Goal: Transaction & Acquisition: Purchase product/service

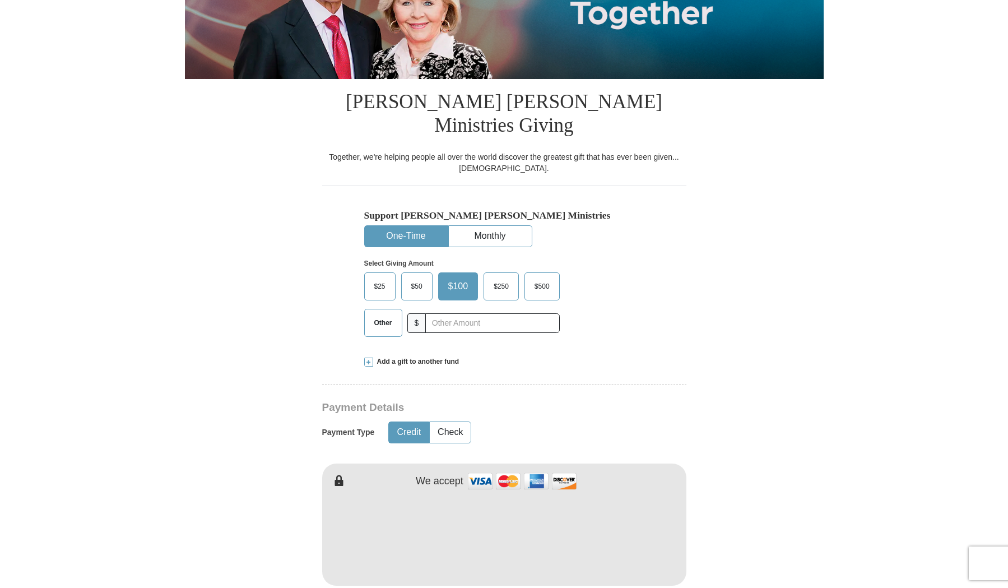
scroll to position [203, 0]
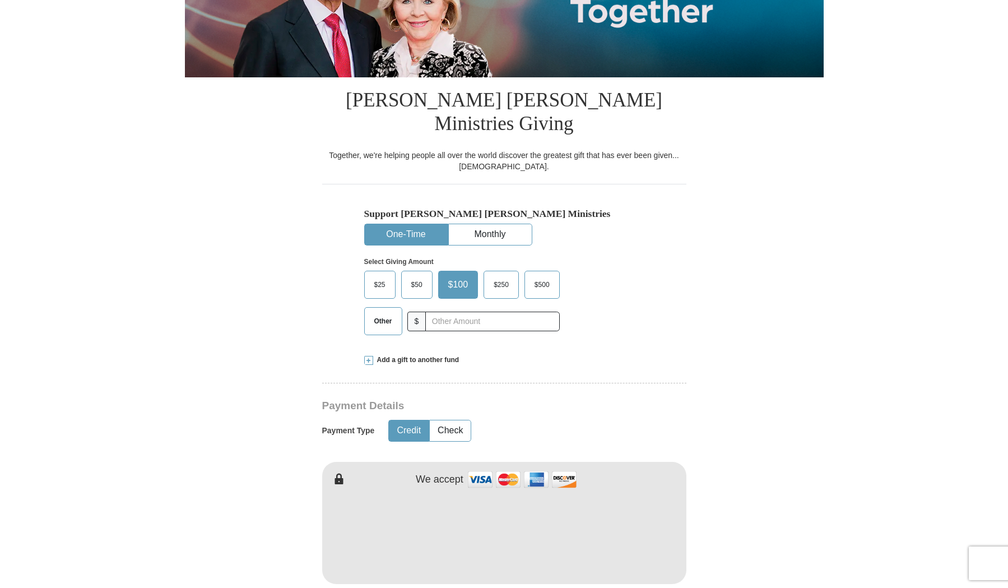
click at [386, 313] on span "Other" at bounding box center [383, 321] width 29 height 17
click at [0, 0] on input "Other" at bounding box center [0, 0] width 0 height 0
type input "300.00"
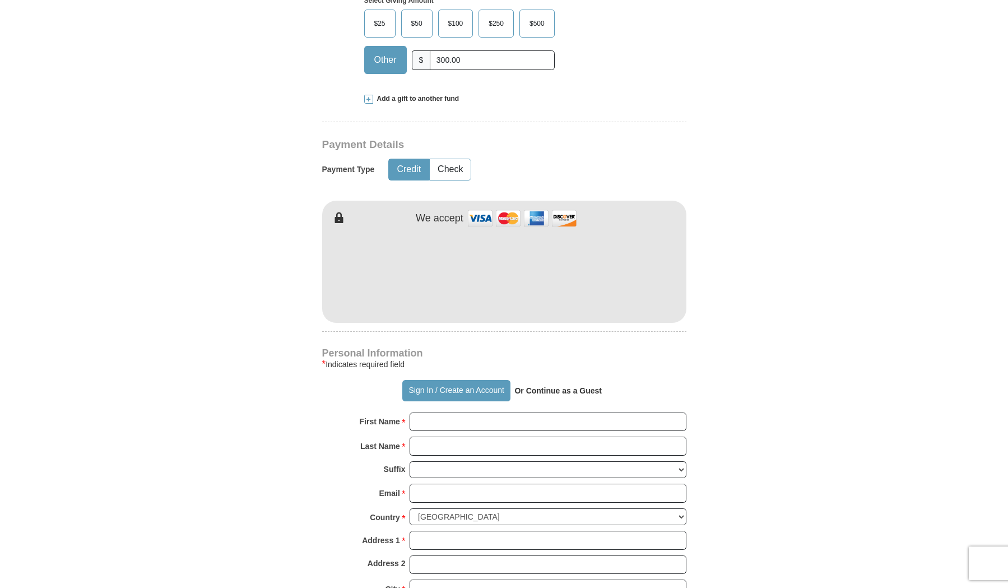
scroll to position [467, 0]
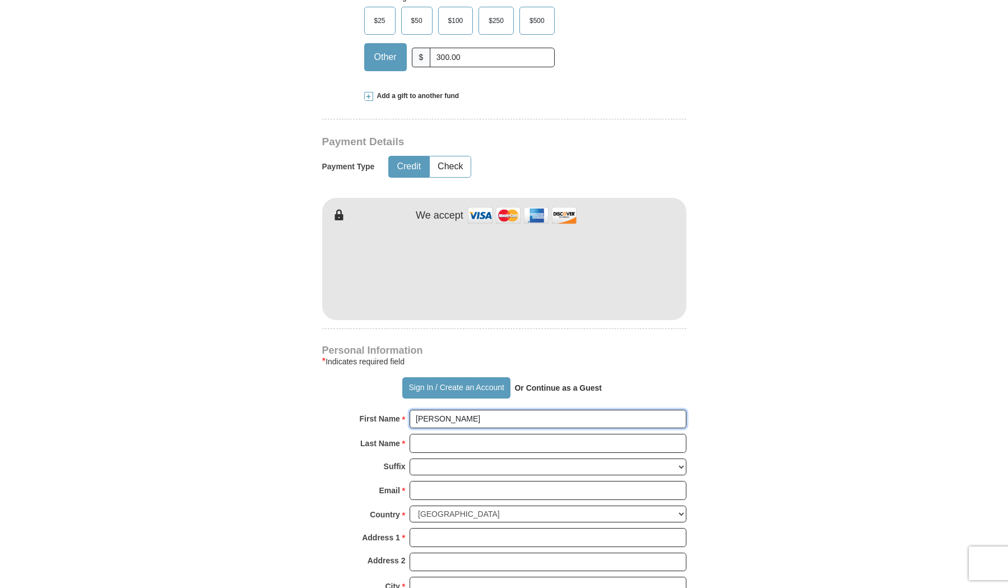
type input "[PERSON_NAME]"
type input "[EMAIL_ADDRESS][DOMAIN_NAME]"
type input "[STREET_ADDRESS]"
type input "[GEOGRAPHIC_DATA]"
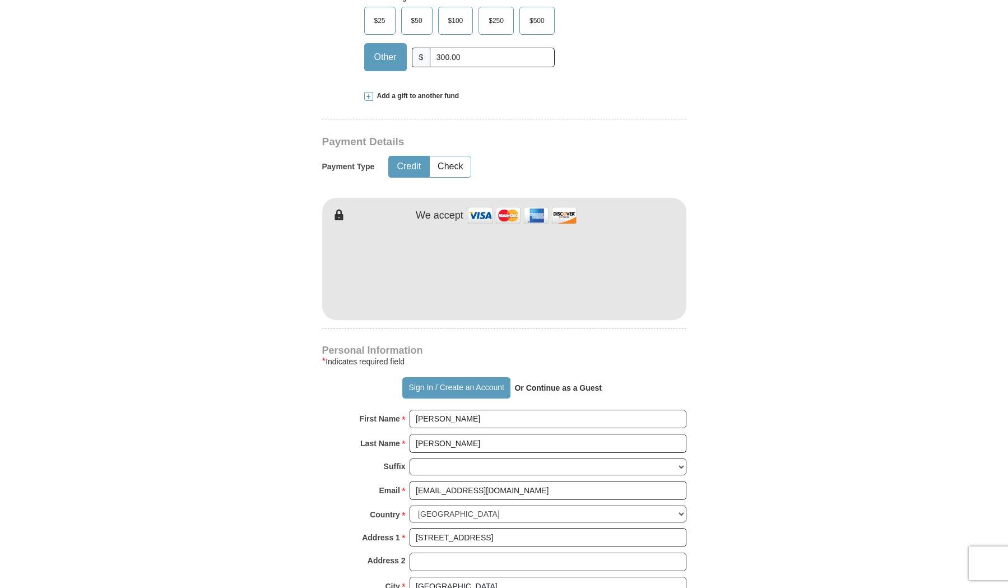
select select "CA"
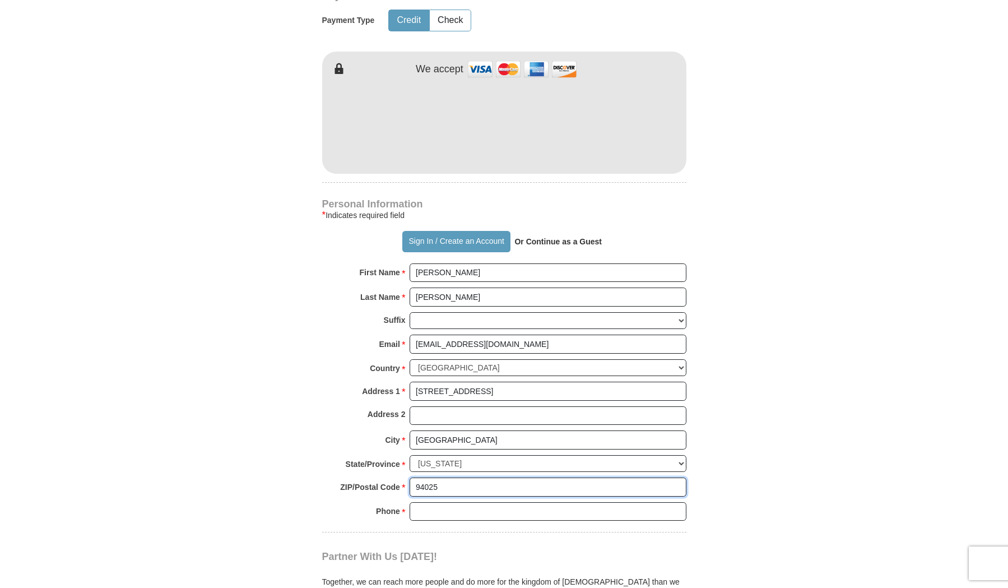
scroll to position [608, 0]
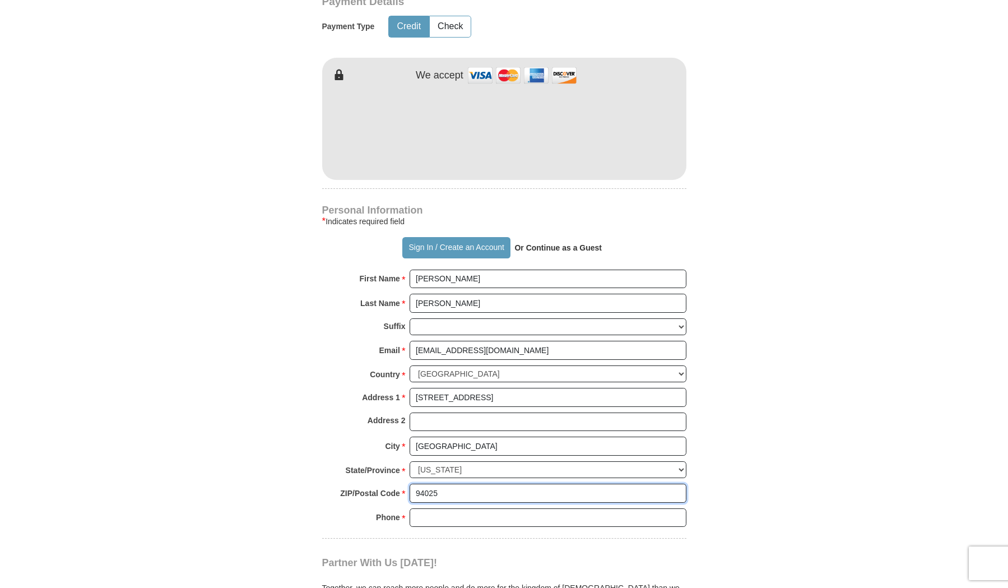
type input "94025"
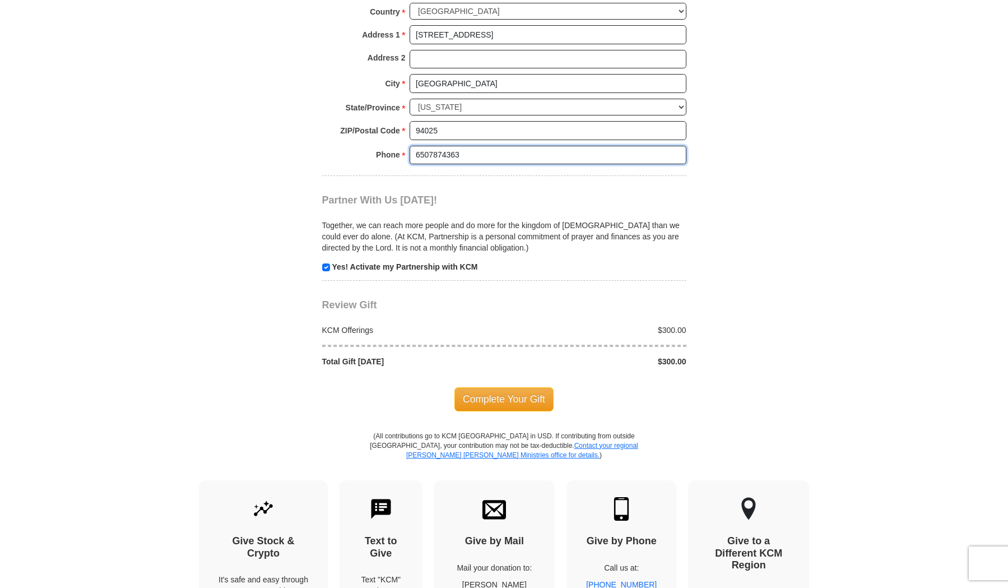
scroll to position [974, 0]
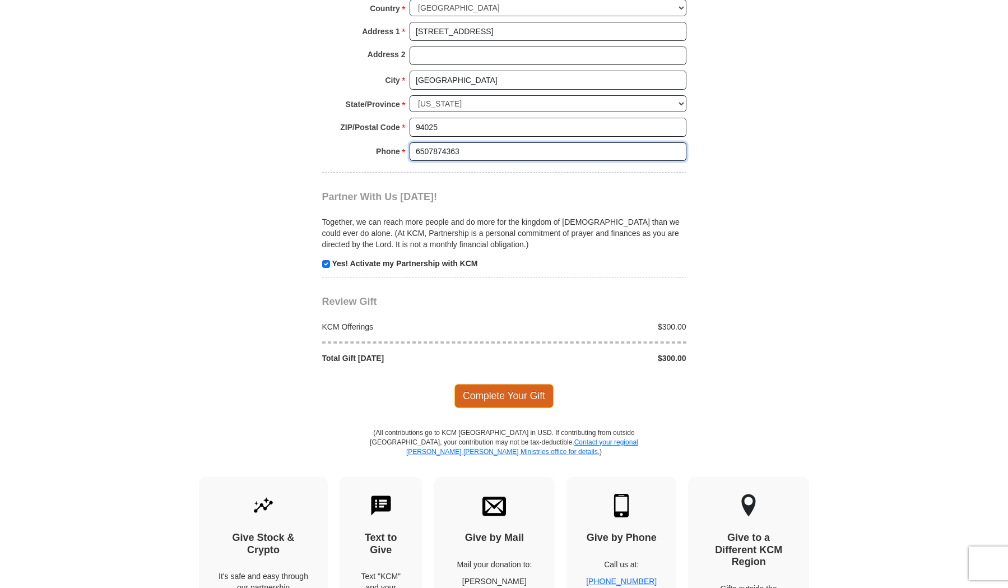
type input "6507874363"
click at [503, 384] on span "Complete Your Gift" at bounding box center [504, 396] width 99 height 24
